Goal: Task Accomplishment & Management: Use online tool/utility

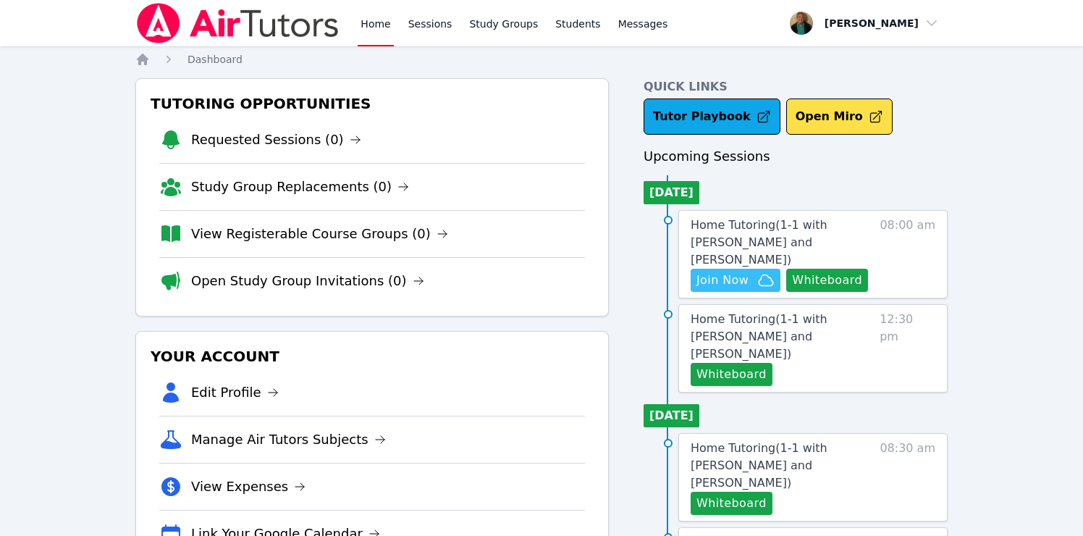
click at [746, 272] on span "Join Now" at bounding box center [723, 280] width 52 height 17
click at [647, 17] on span "Messages" at bounding box center [643, 24] width 50 height 14
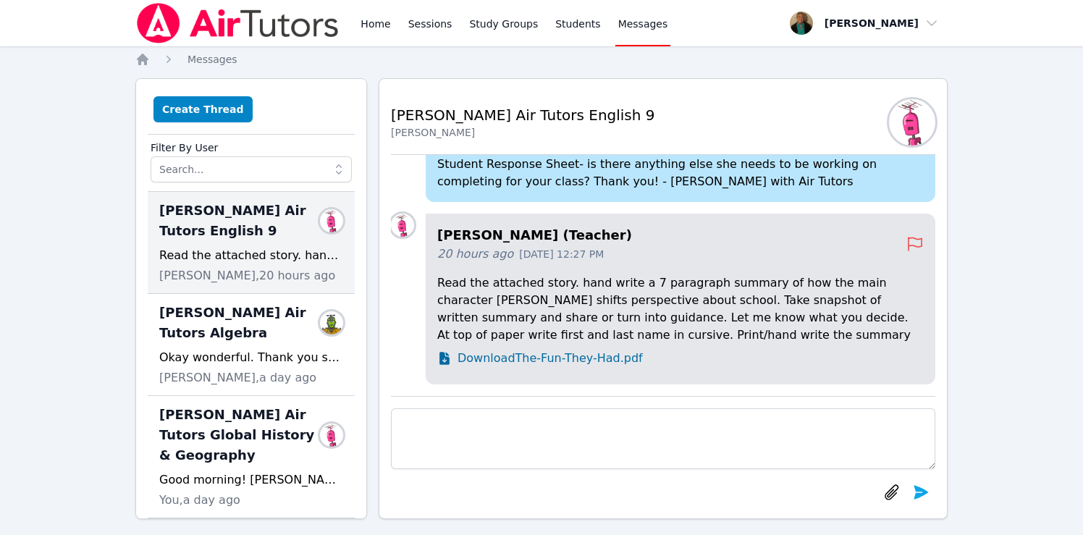
scroll to position [11, 0]
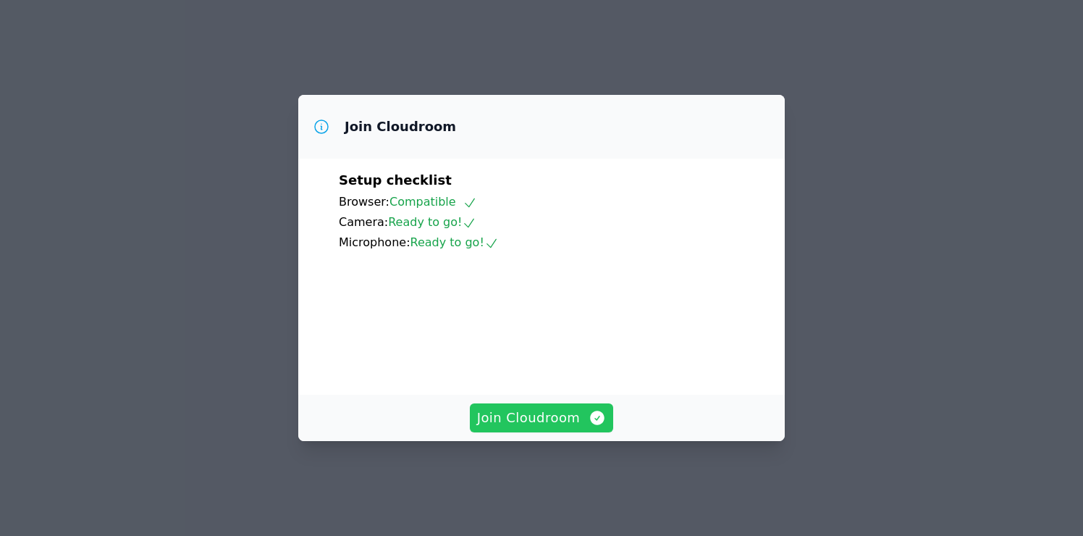
click at [547, 428] on span "Join Cloudroom" at bounding box center [542, 418] width 130 height 20
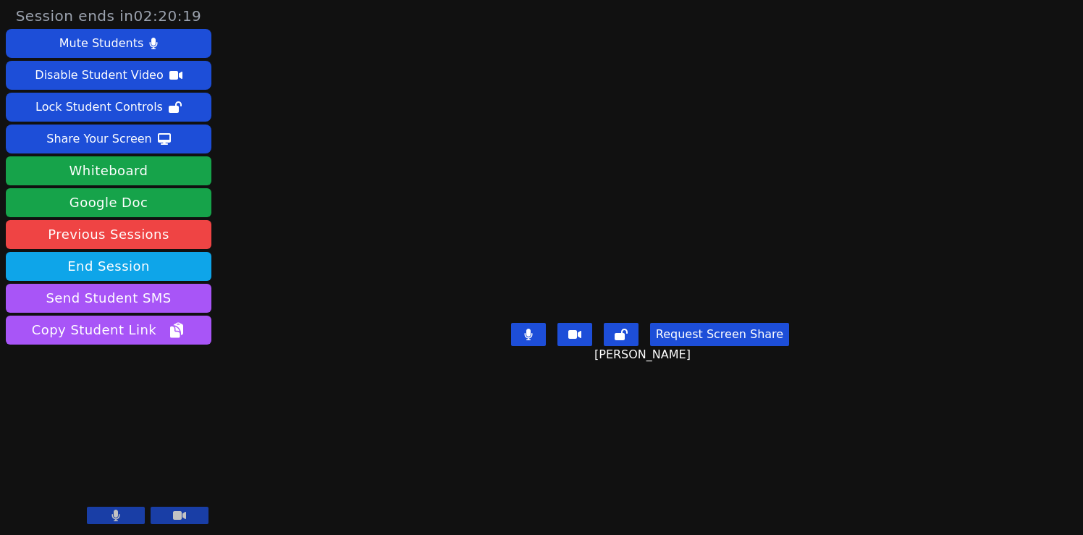
click at [106, 506] on video at bounding box center [109, 472] width 206 height 116
click at [108, 516] on button at bounding box center [116, 515] width 58 height 17
click at [106, 516] on button at bounding box center [116, 515] width 58 height 17
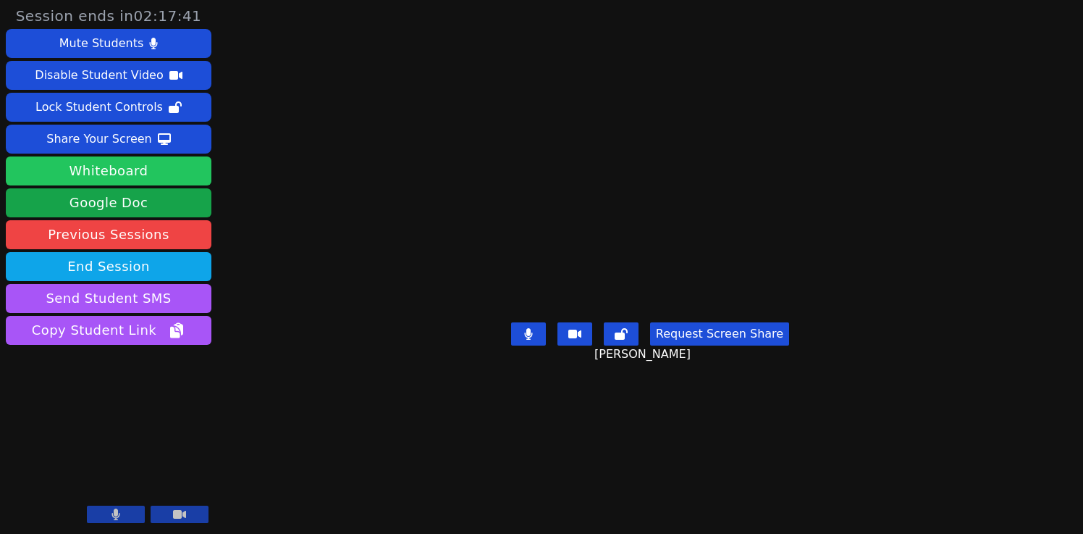
click at [163, 173] on button "Whiteboard" at bounding box center [109, 170] width 206 height 29
click at [114, 506] on button at bounding box center [116, 513] width 58 height 17
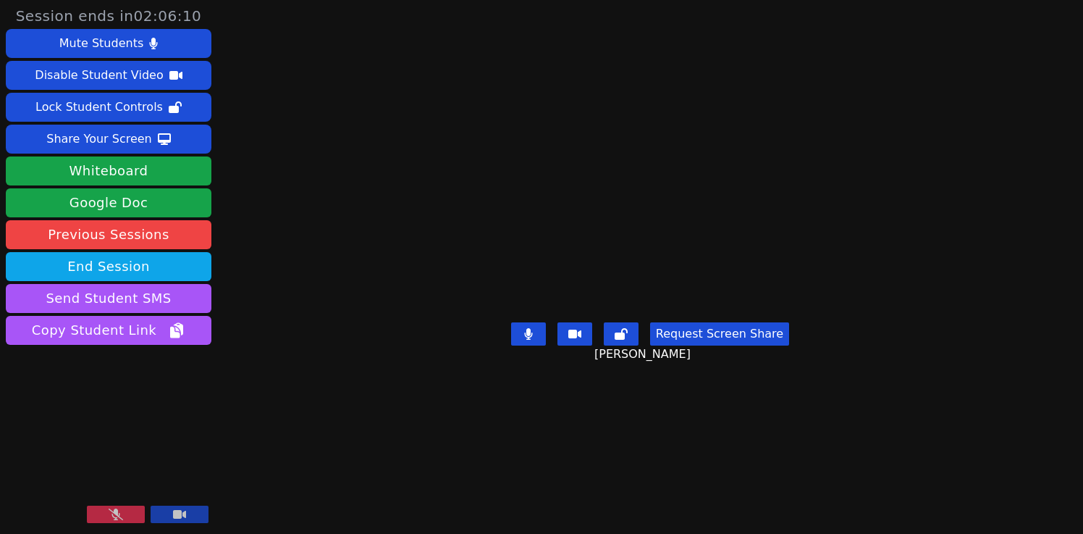
click at [114, 506] on button at bounding box center [116, 513] width 58 height 17
click at [116, 513] on icon at bounding box center [116, 516] width 8 height 12
click at [116, 513] on icon at bounding box center [116, 516] width 14 height 12
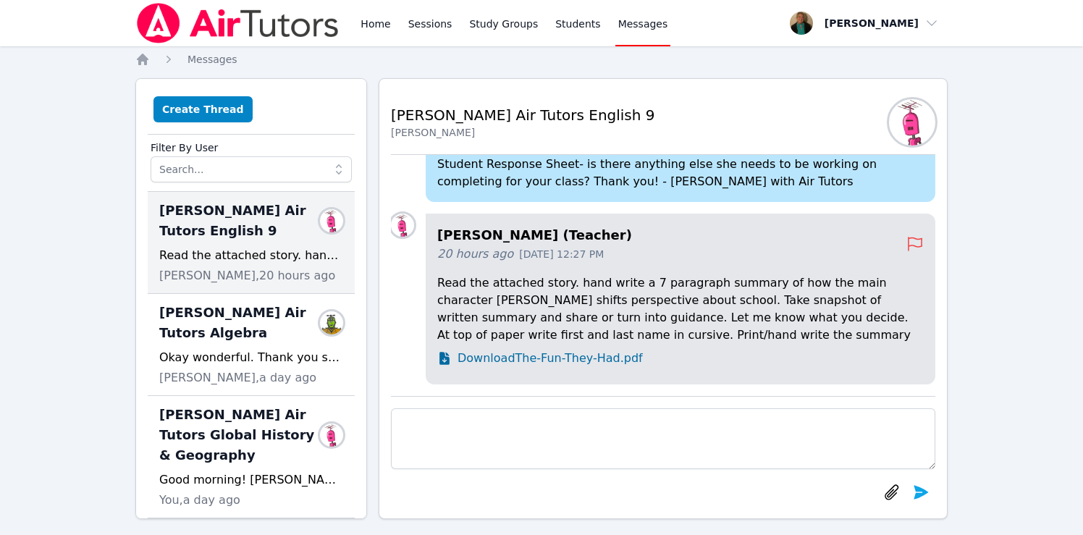
scroll to position [11, 0]
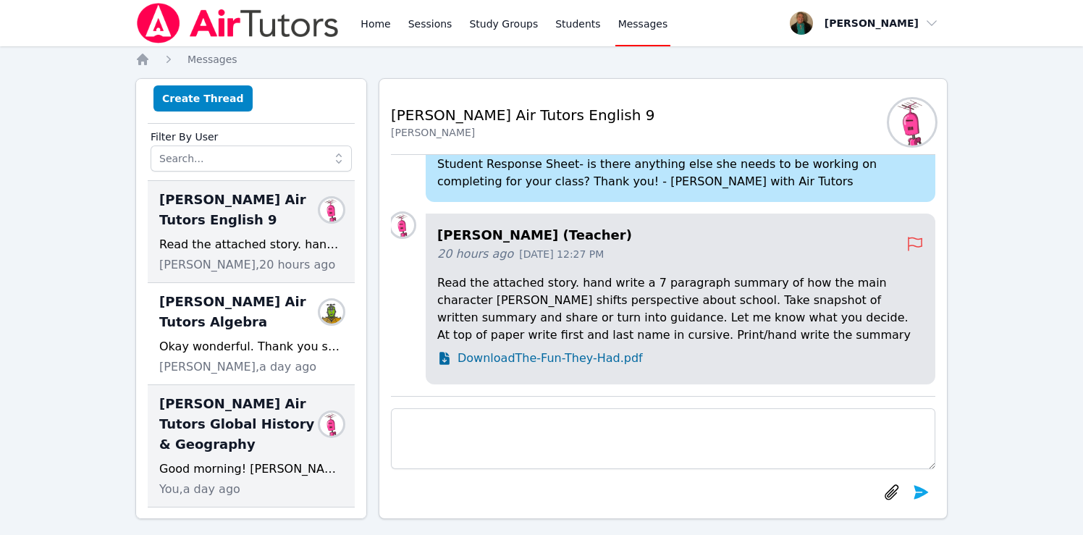
click at [251, 446] on span "[PERSON_NAME] Air Tutors Global History & Geography" at bounding box center [242, 424] width 167 height 61
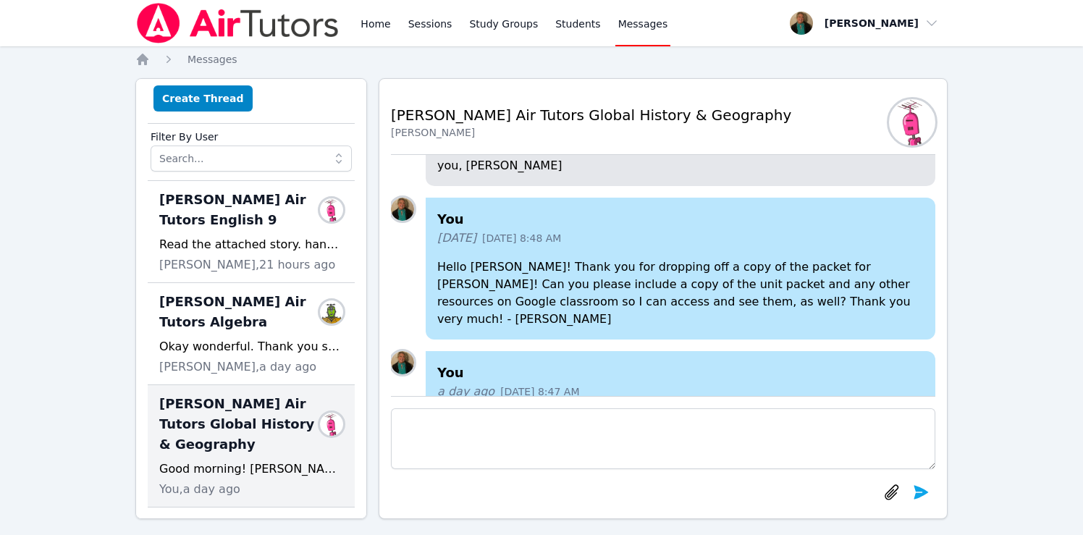
scroll to position [0, 0]
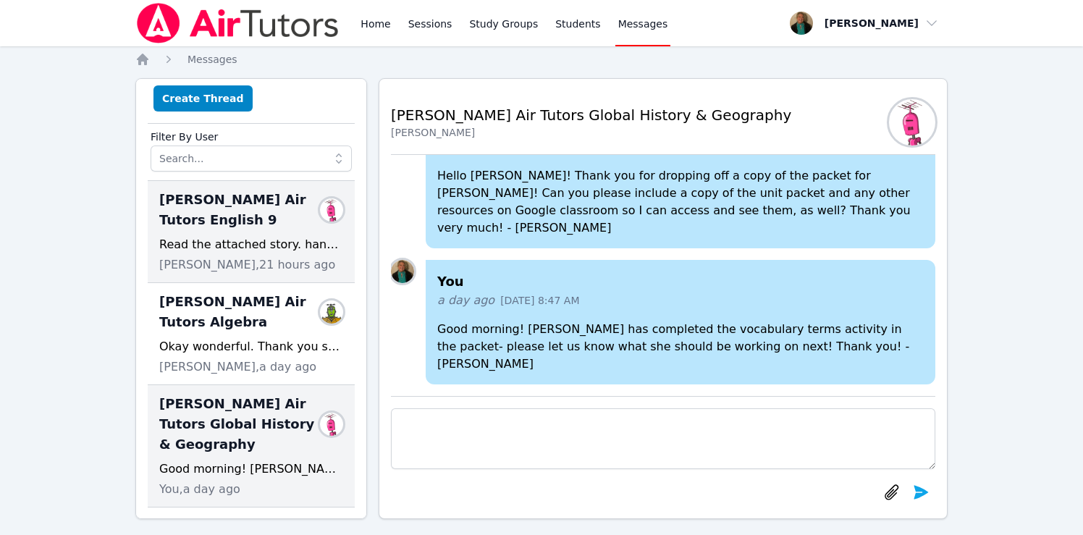
click at [257, 215] on span "[PERSON_NAME] Air Tutors English 9" at bounding box center [242, 210] width 167 height 41
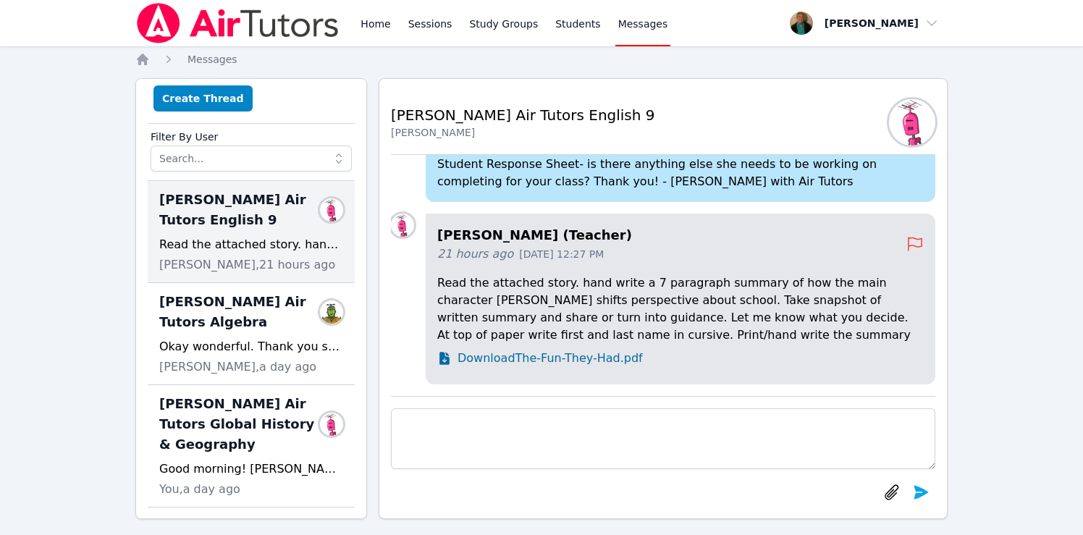
click at [511, 356] on span "Download The-Fun-They-Had.pdf" at bounding box center [550, 358] width 185 height 17
click at [559, 286] on p "Read the attached story. hand write a 7 paragraph summary of how the main chara…" at bounding box center [680, 309] width 487 height 70
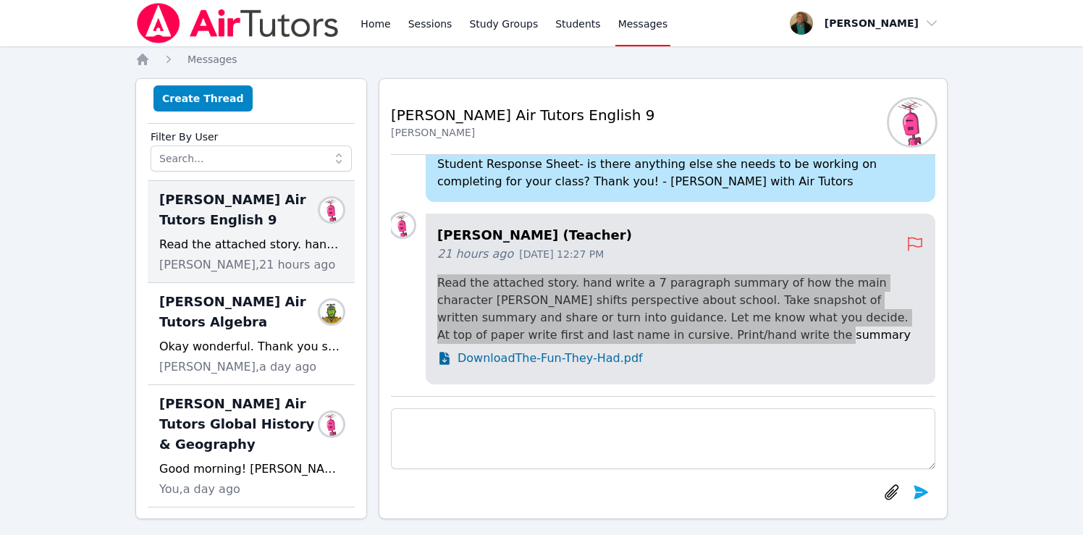
drag, startPoint x: 438, startPoint y: 277, endPoint x: 655, endPoint y: 327, distance: 222.2
click at [655, 327] on p "Read the attached story. hand write a 7 paragraph summary of how the main chara…" at bounding box center [680, 309] width 487 height 70
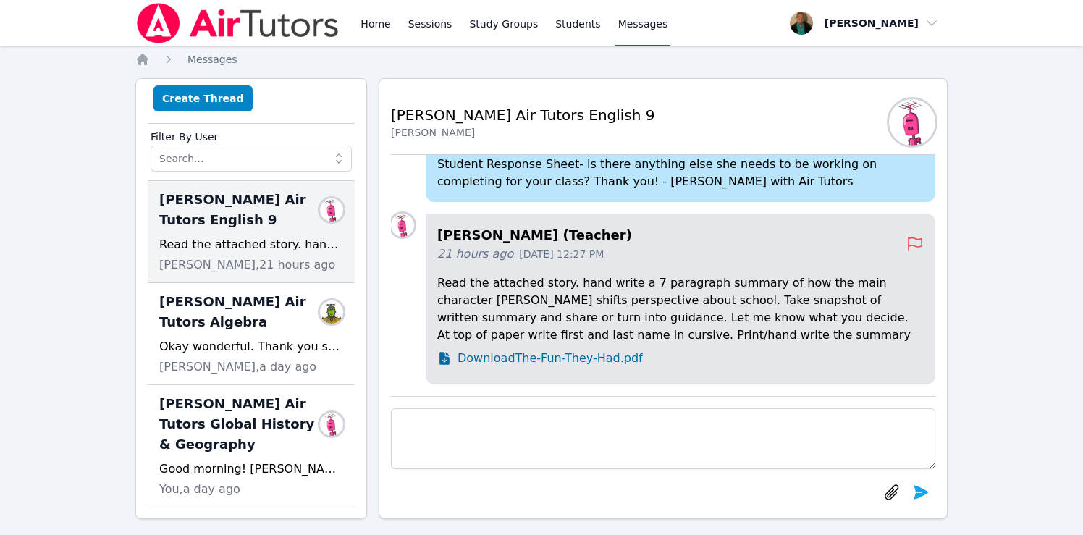
click at [650, 253] on div "21 hours ago [DATE] 12:27 PM" at bounding box center [671, 253] width 469 height 17
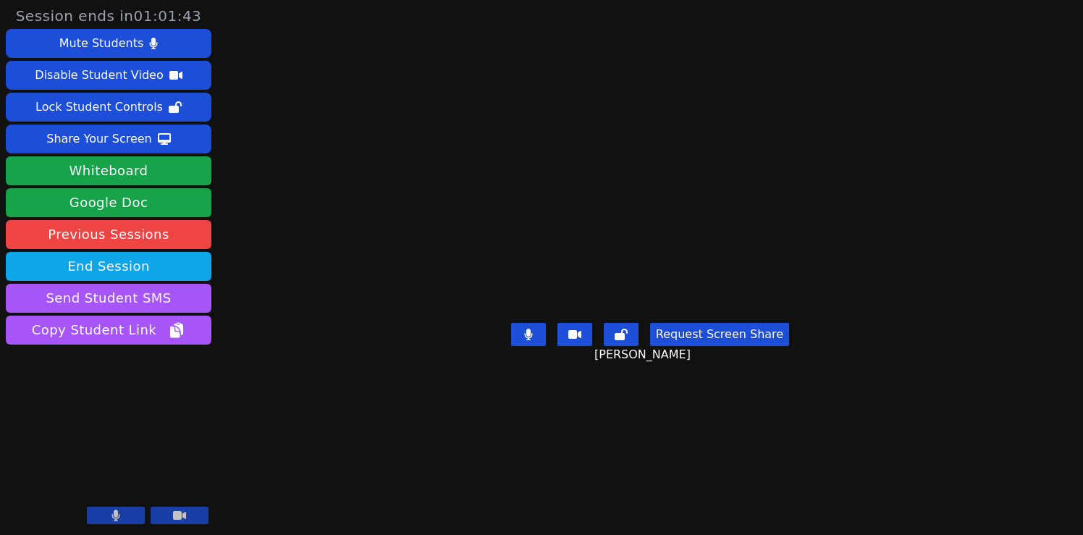
click at [114, 513] on icon at bounding box center [116, 516] width 8 height 12
click at [116, 516] on icon at bounding box center [116, 516] width 14 height 12
click at [172, 200] on link "Google Doc" at bounding box center [109, 202] width 206 height 29
click at [116, 516] on icon at bounding box center [116, 516] width 8 height 12
click at [119, 515] on icon at bounding box center [116, 516] width 14 height 12
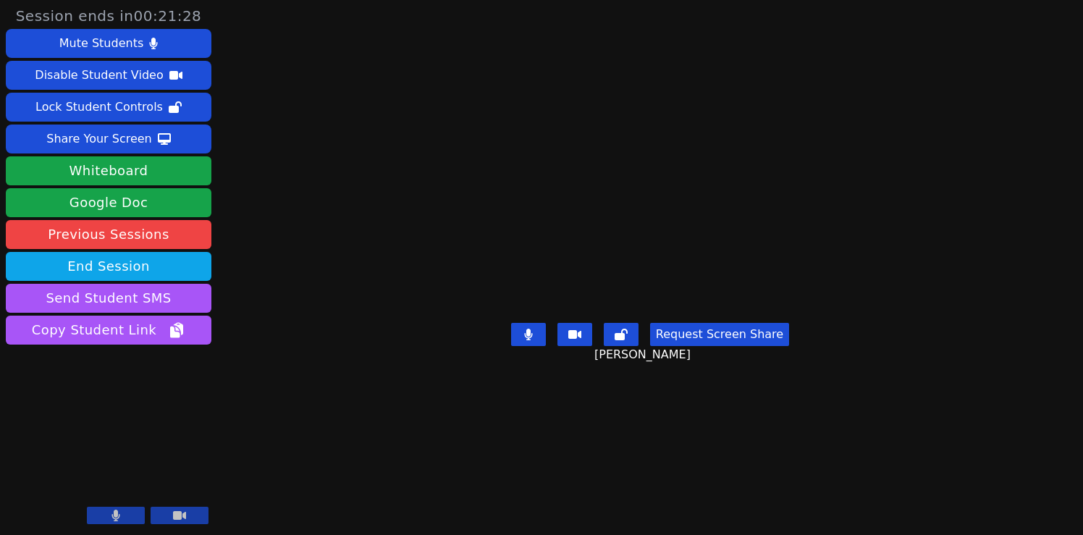
click at [109, 509] on button at bounding box center [116, 515] width 58 height 17
click at [109, 510] on icon at bounding box center [116, 516] width 14 height 12
click at [127, 512] on button at bounding box center [116, 515] width 58 height 17
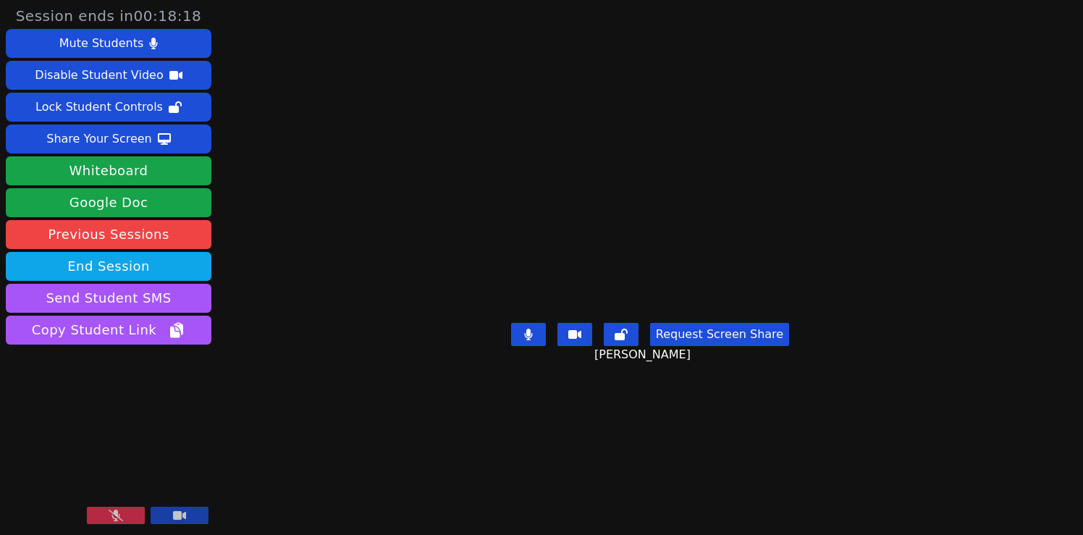
click at [119, 513] on icon at bounding box center [116, 516] width 14 height 12
click at [123, 511] on button at bounding box center [116, 515] width 58 height 17
click at [122, 511] on icon at bounding box center [116, 516] width 14 height 12
click at [127, 512] on button at bounding box center [116, 515] width 58 height 17
click at [130, 511] on button at bounding box center [116, 515] width 58 height 17
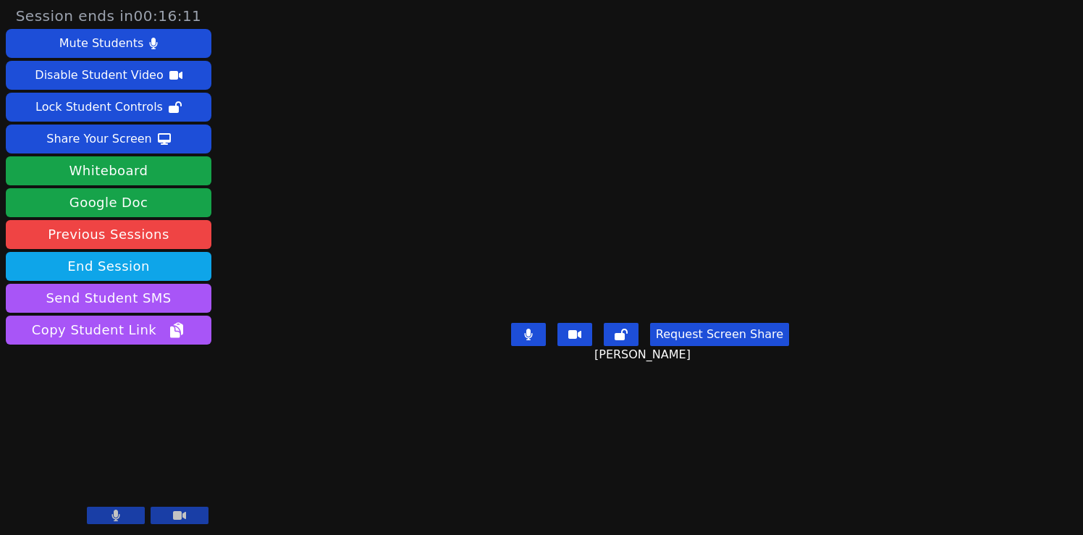
click at [112, 513] on icon at bounding box center [116, 516] width 9 height 12
click at [127, 515] on button at bounding box center [116, 515] width 58 height 17
click at [127, 513] on button at bounding box center [116, 515] width 58 height 17
click at [118, 514] on icon at bounding box center [116, 516] width 9 height 12
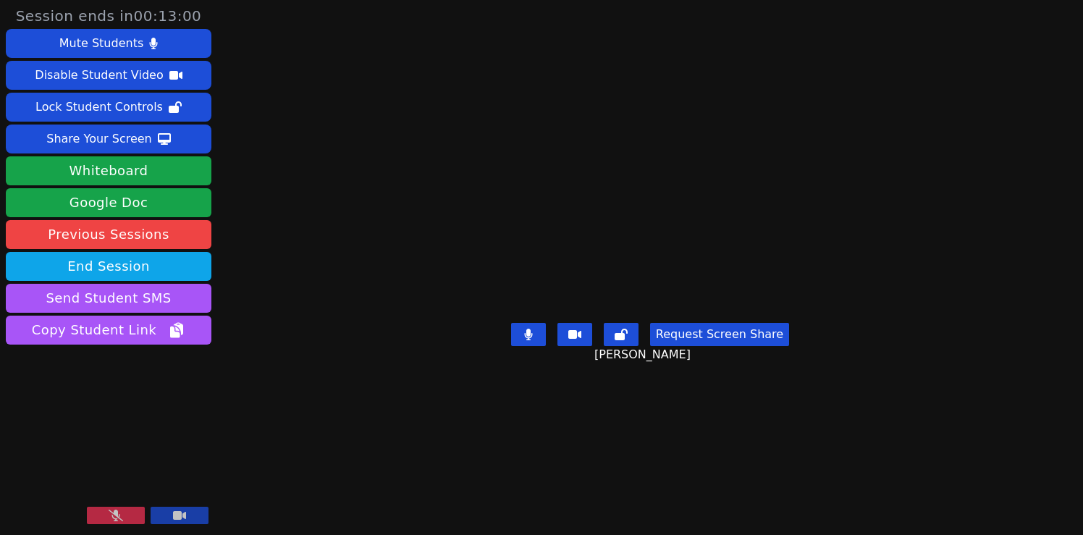
click at [130, 514] on button at bounding box center [116, 515] width 58 height 17
click at [130, 507] on button at bounding box center [116, 515] width 58 height 17
click at [109, 511] on icon at bounding box center [116, 516] width 14 height 12
click at [98, 513] on button at bounding box center [116, 515] width 58 height 17
click at [104, 516] on button at bounding box center [116, 515] width 58 height 17
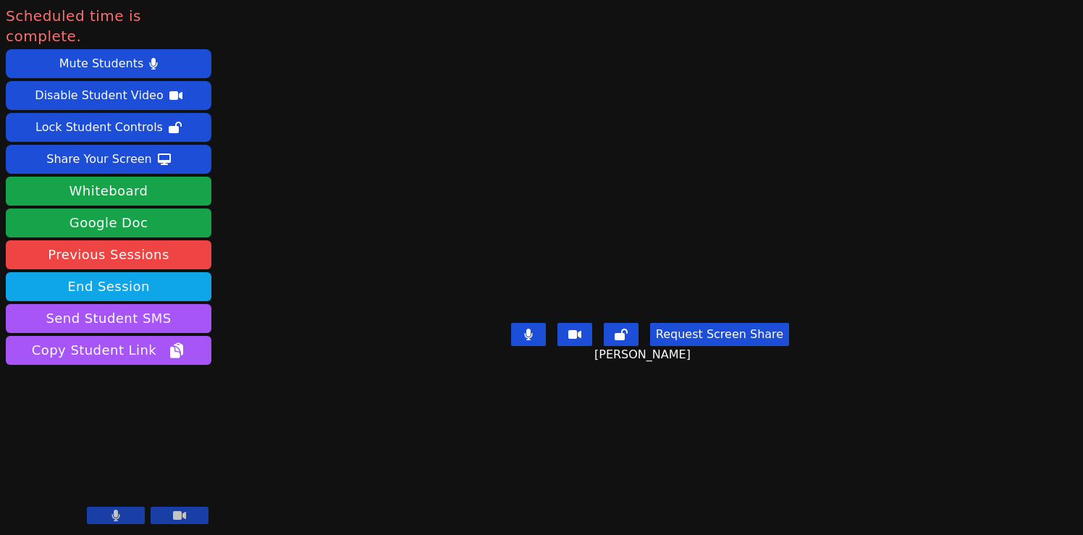
click at [121, 508] on button at bounding box center [116, 515] width 58 height 17
